Goal: Information Seeking & Learning: Learn about a topic

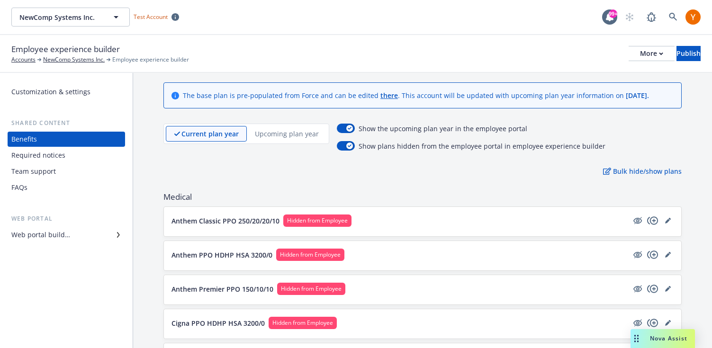
scroll to position [27, 0]
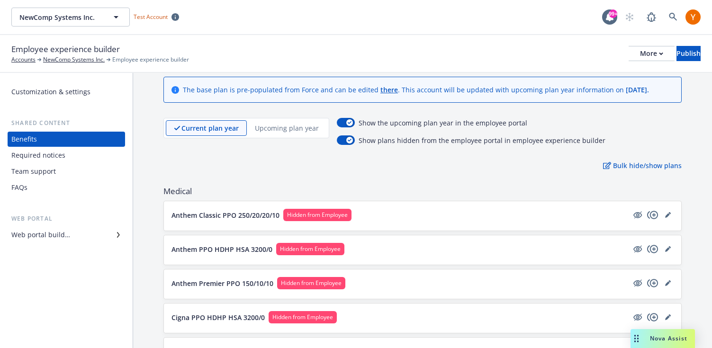
click at [105, 240] on div "Web portal builder" at bounding box center [66, 235] width 110 height 15
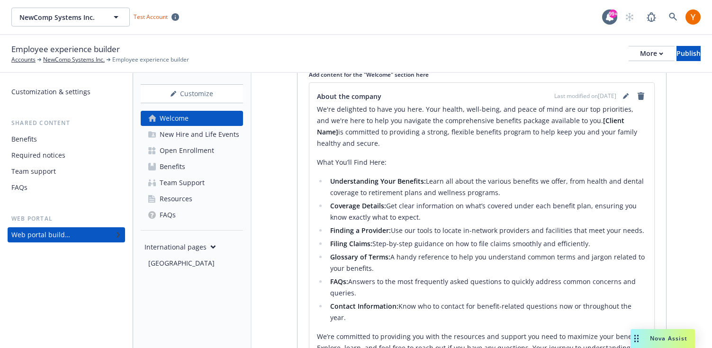
scroll to position [170, 0]
click at [626, 97] on icon "editPencil" at bounding box center [625, 96] width 5 height 5
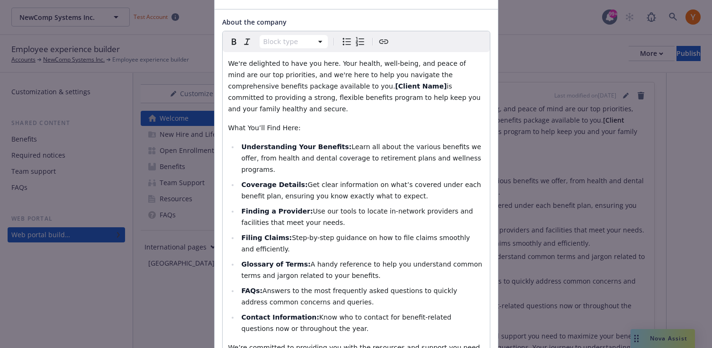
scroll to position [0, 0]
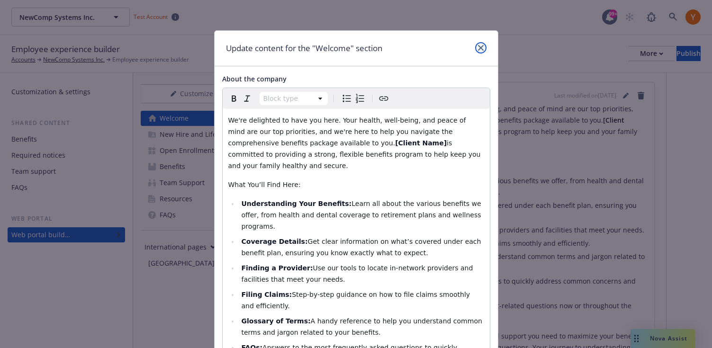
click at [478, 46] on icon "close" at bounding box center [481, 48] width 6 height 6
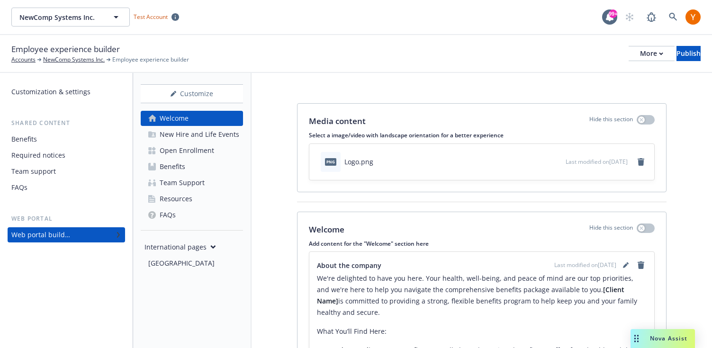
click at [217, 139] on div "New Hire and Life Events" at bounding box center [200, 134] width 80 height 15
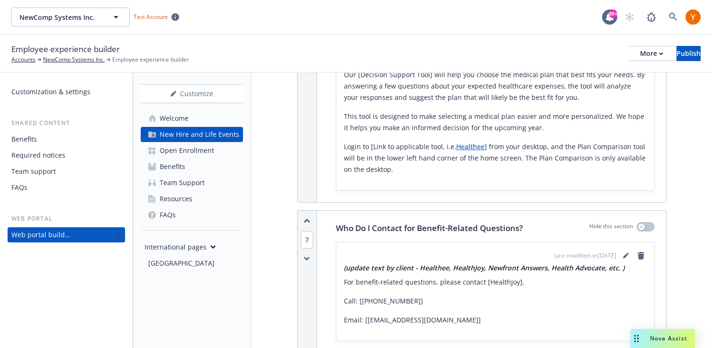
scroll to position [2148, 0]
